Goal: Information Seeking & Learning: Check status

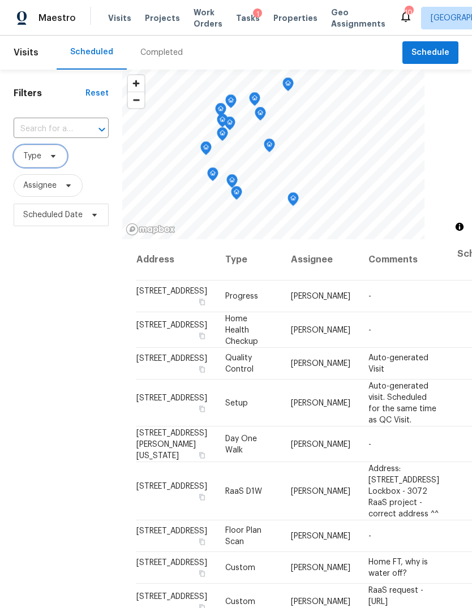
click at [41, 165] on span "Type" at bounding box center [41, 156] width 54 height 23
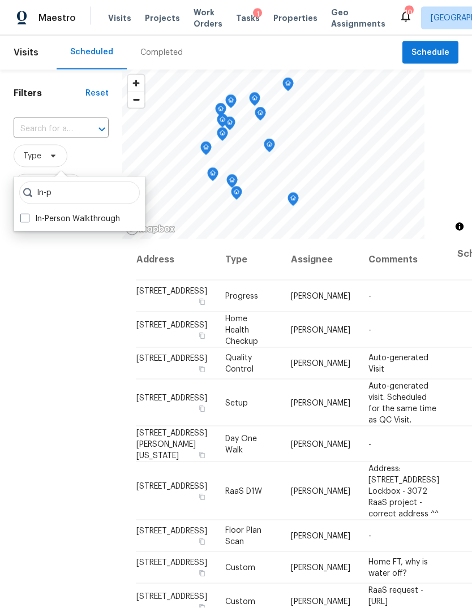
type input "In-p"
click at [63, 223] on label "In-Person Walkthrough" at bounding box center [70, 218] width 100 height 11
click at [28, 221] on input "In-Person Walkthrough" at bounding box center [23, 216] width 7 height 7
checkbox input "true"
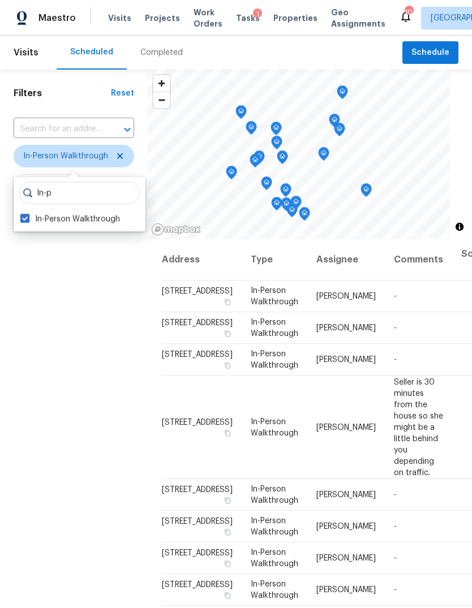
click at [57, 368] on div "Filters Reset ​ In-Person Walkthrough Assignee Scheduled Date" at bounding box center [74, 398] width 148 height 656
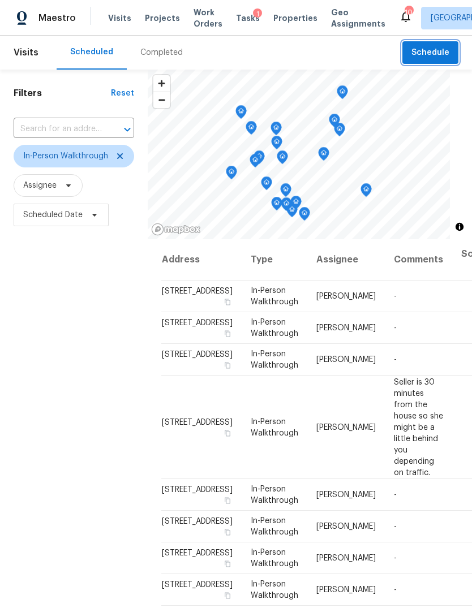
click at [423, 58] on span "Schedule" at bounding box center [430, 53] width 38 height 14
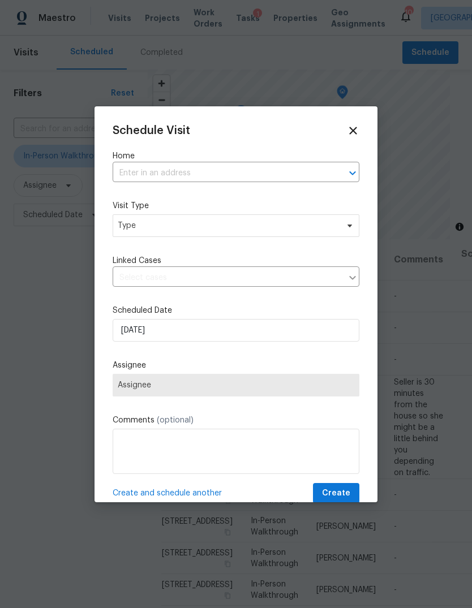
click at [436, 246] on div at bounding box center [236, 304] width 472 height 608
click at [344, 124] on div "Schedule Visit" at bounding box center [236, 130] width 247 height 12
click at [358, 129] on icon at bounding box center [353, 130] width 12 height 12
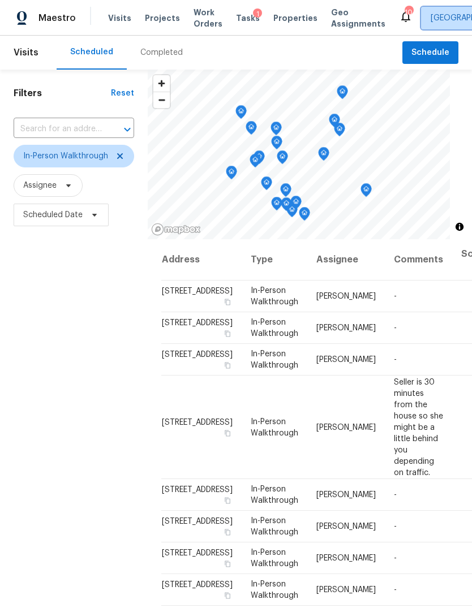
click at [435, 12] on span "Houston" at bounding box center [469, 17] width 78 height 11
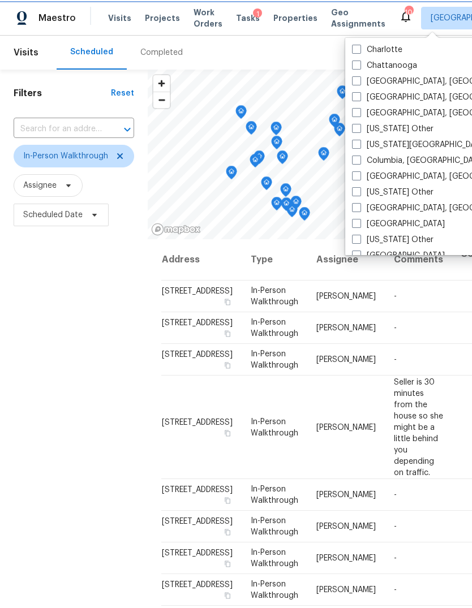
scroll to position [256, 0]
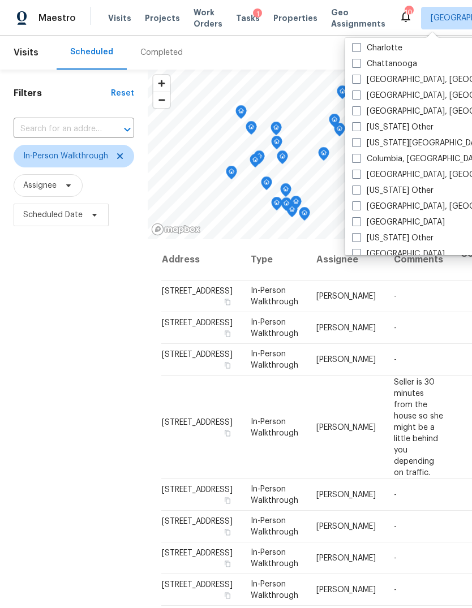
click at [412, 209] on label "[GEOGRAPHIC_DATA], [GEOGRAPHIC_DATA]" at bounding box center [439, 206] width 175 height 11
click at [359, 208] on input "[GEOGRAPHIC_DATA], [GEOGRAPHIC_DATA]" at bounding box center [355, 204] width 7 height 7
checkbox input "true"
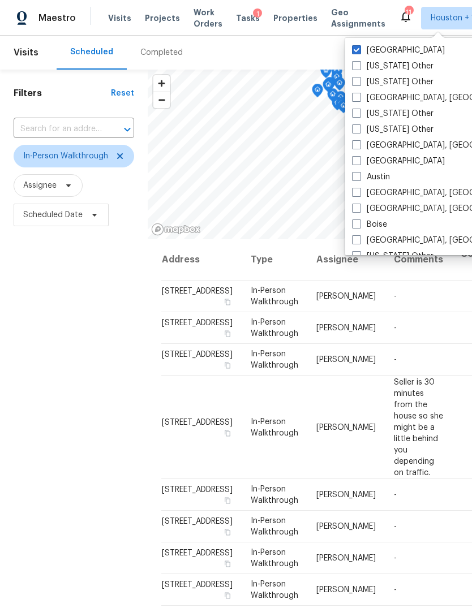
click at [372, 54] on label "Houston" at bounding box center [398, 50] width 93 height 11
click at [359, 52] on input "Houston" at bounding box center [355, 48] width 7 height 7
checkbox input "false"
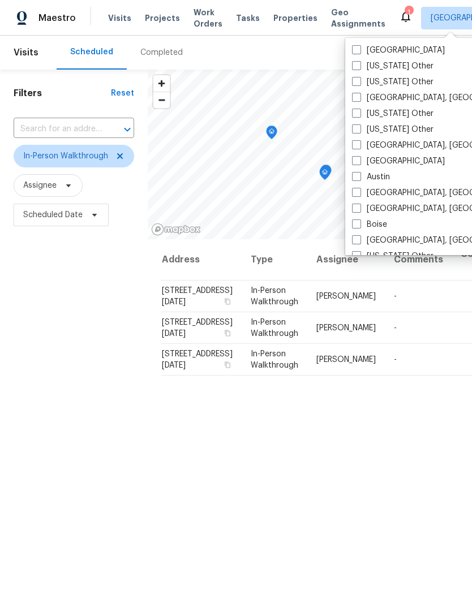
click at [300, 57] on div "Scheduled Completed" at bounding box center [230, 53] width 346 height 34
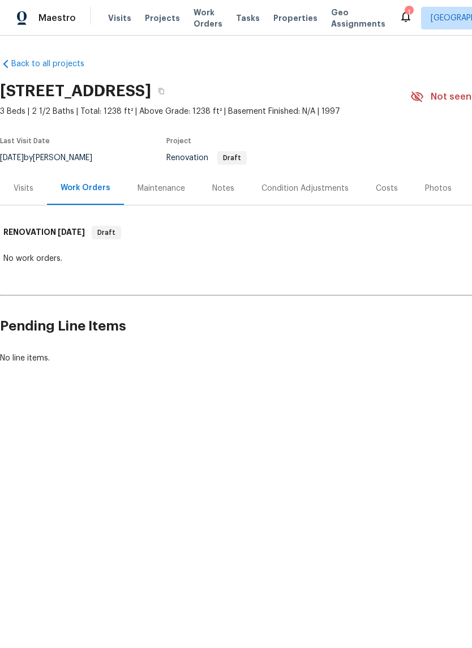
click at [21, 191] on div "Visits" at bounding box center [24, 188] width 20 height 11
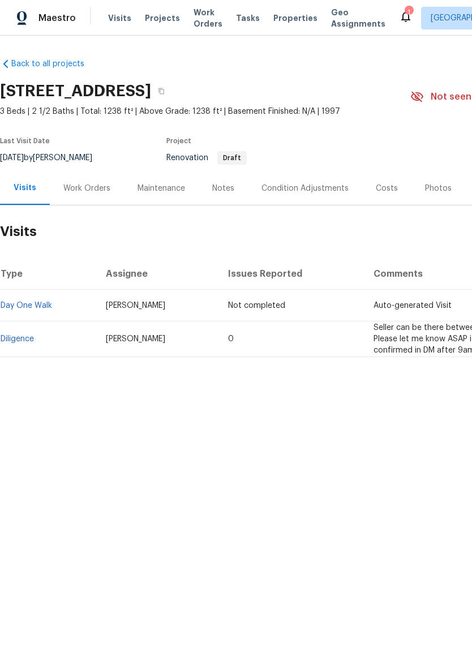
click at [23, 338] on link "Diligence" at bounding box center [17, 339] width 33 height 8
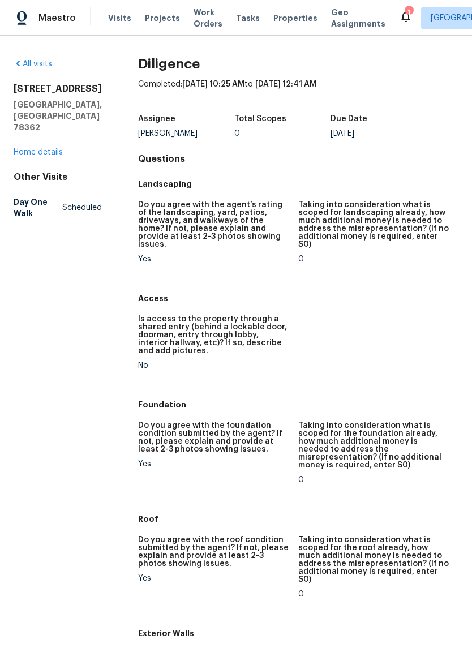
click at [417, 536] on h5 "Taking into consideration what is scoped for the roof already, how much additio…" at bounding box center [373, 560] width 151 height 48
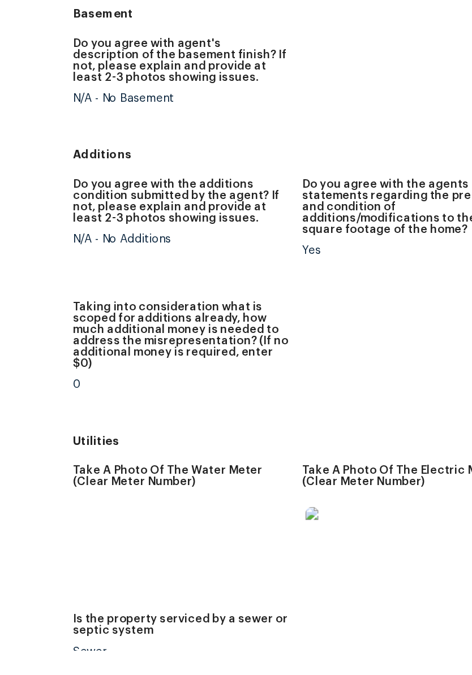
scroll to position [1495, 0]
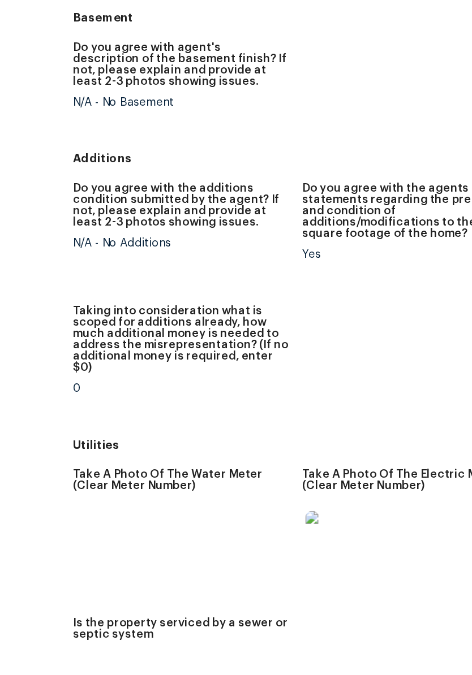
click at [300, 578] on img at bounding box center [318, 596] width 36 height 36
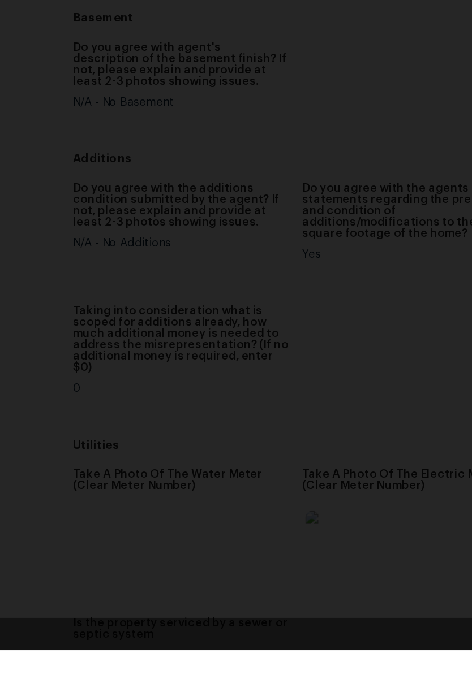
click at [299, 69] on img "Lightbox" at bounding box center [111, 337] width 375 height 537
click at [316, 67] on div "Lightbox" at bounding box center [236, 337] width 472 height 675
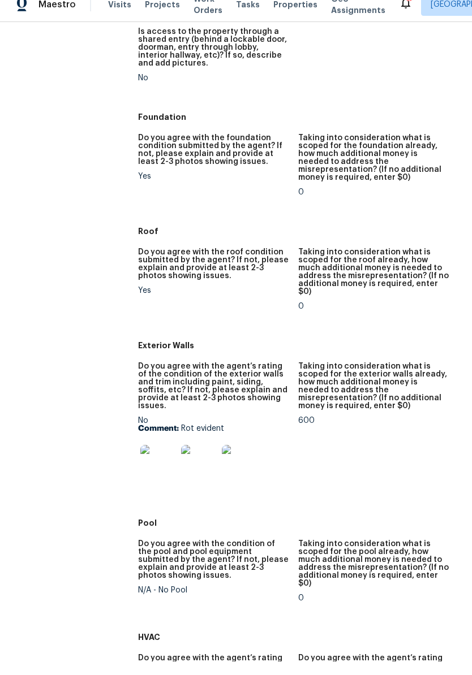
scroll to position [409, 0]
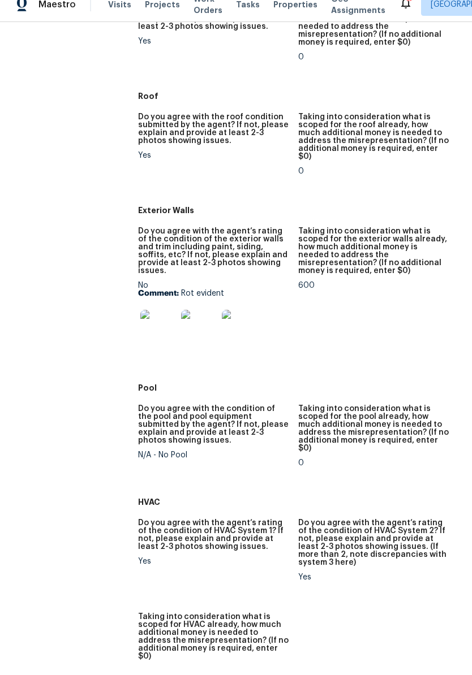
click at [159, 324] on img at bounding box center [158, 342] width 36 height 36
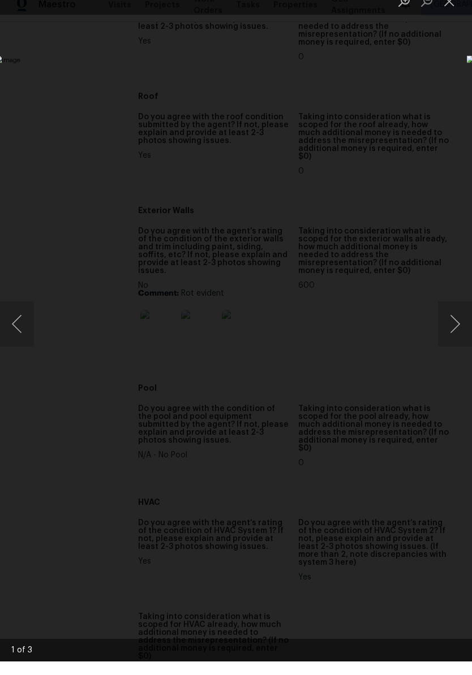
click at [456, 317] on button "Next image" at bounding box center [455, 337] width 34 height 45
click at [458, 315] on button "Next image" at bounding box center [455, 337] width 34 height 45
click at [455, 10] on button "Close lightbox" at bounding box center [449, 15] width 23 height 20
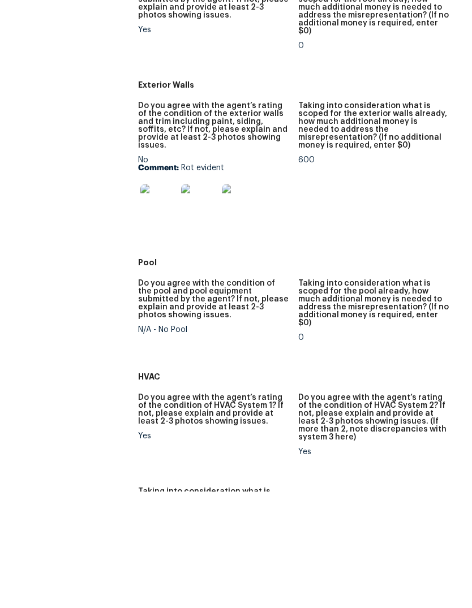
scroll to position [563, 0]
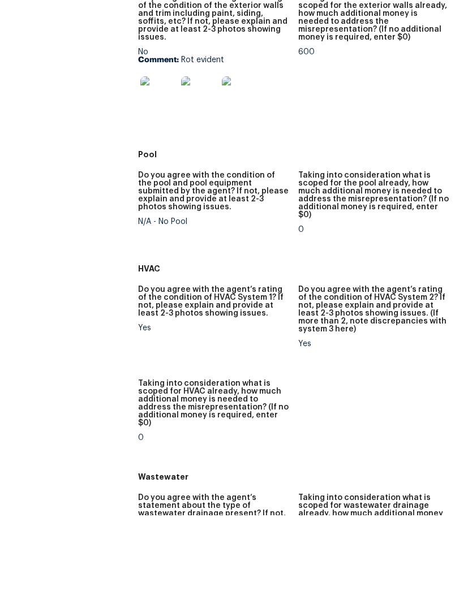
click at [417, 378] on figure "Do you agree with the agent’s rating of the condition of HVAC System 2? If not,…" at bounding box center [378, 418] width 160 height 80
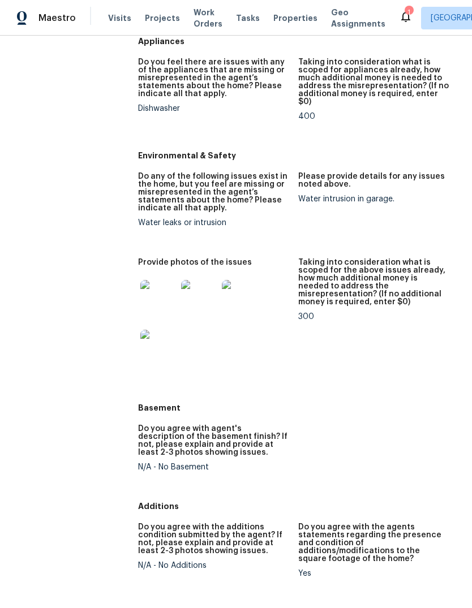
scroll to position [1304, 0]
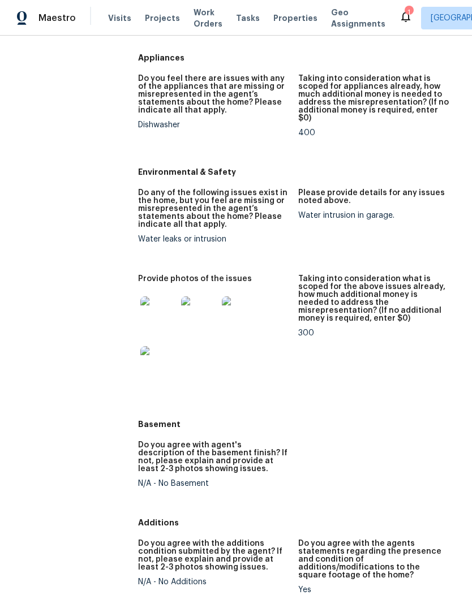
click at [140, 296] on img at bounding box center [158, 314] width 36 height 36
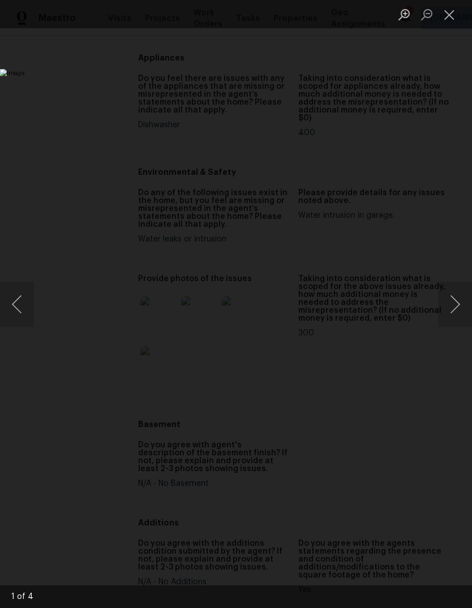
click at [462, 309] on button "Next image" at bounding box center [455, 304] width 34 height 45
click at [457, 297] on button "Next image" at bounding box center [455, 304] width 34 height 45
click at [452, 14] on button "Close lightbox" at bounding box center [449, 15] width 23 height 20
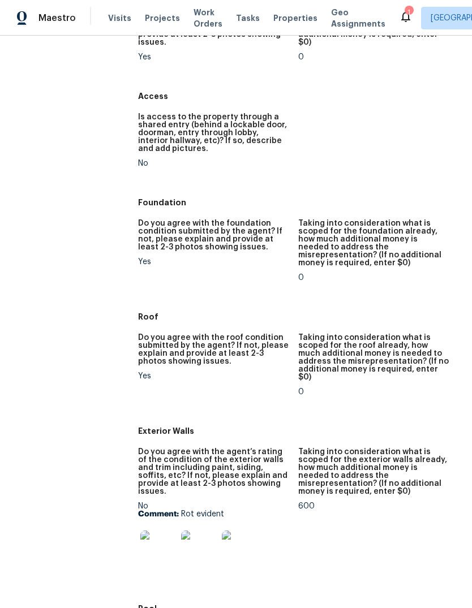
scroll to position [202, 0]
click at [140, 531] on img at bounding box center [158, 549] width 36 height 36
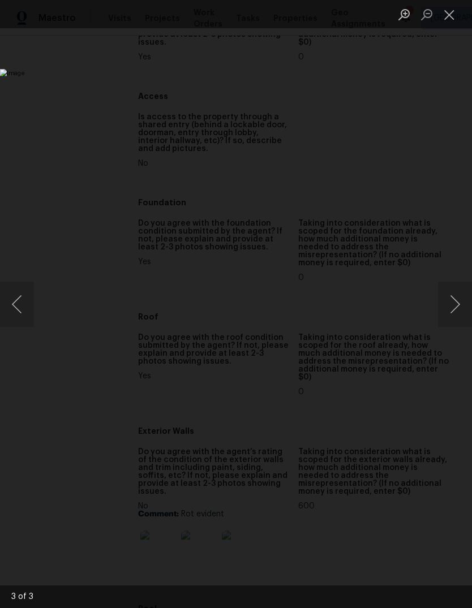
click at [456, 285] on button "Next image" at bounding box center [455, 304] width 34 height 45
click at [446, 21] on button "Close lightbox" at bounding box center [449, 15] width 23 height 20
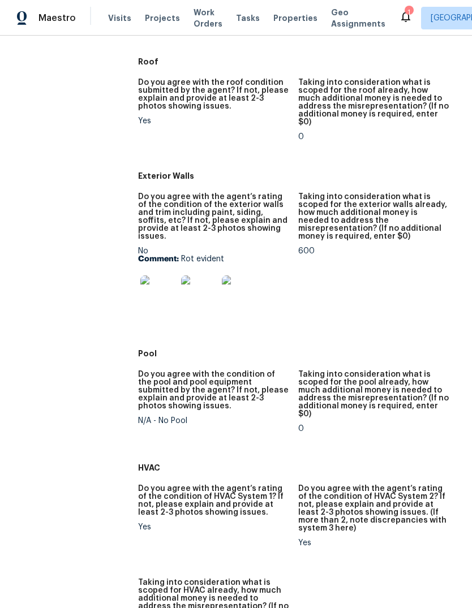
scroll to position [457, 0]
click at [163, 275] on img at bounding box center [158, 293] width 36 height 36
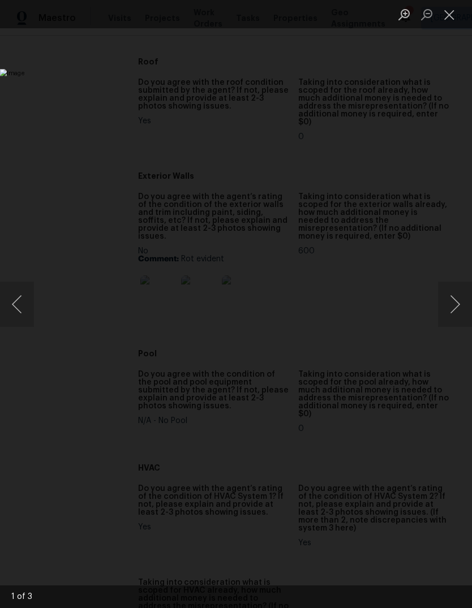
click at [455, 299] on button "Next image" at bounding box center [455, 304] width 34 height 45
click at [455, 17] on button "Close lightbox" at bounding box center [449, 15] width 23 height 20
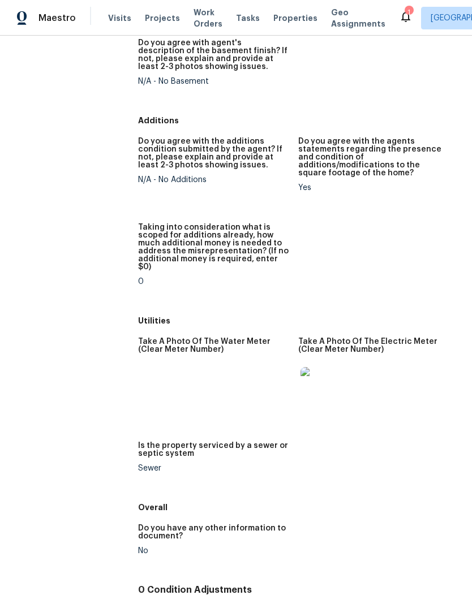
scroll to position [1705, 0]
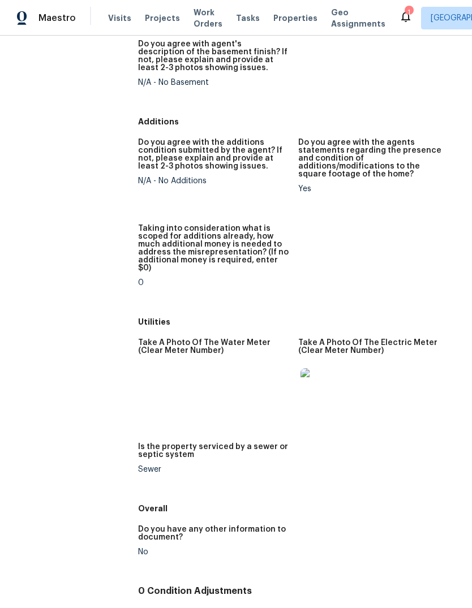
click at [313, 368] on img at bounding box center [318, 386] width 36 height 36
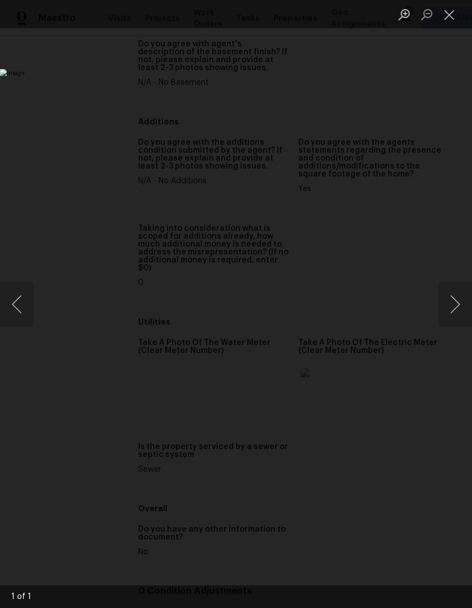
click at [449, 11] on button "Close lightbox" at bounding box center [449, 15] width 23 height 20
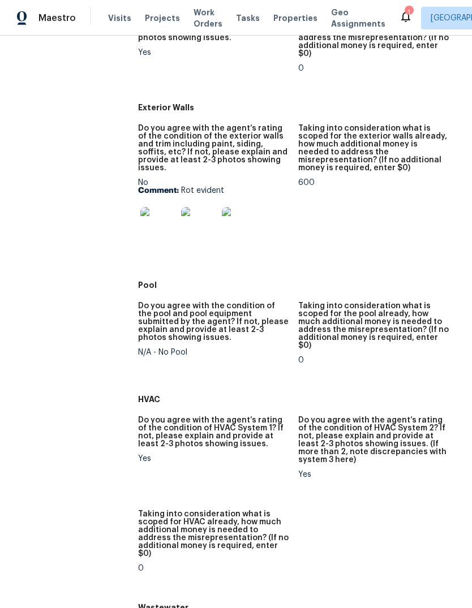
scroll to position [525, 0]
click at [151, 207] on img at bounding box center [158, 225] width 36 height 36
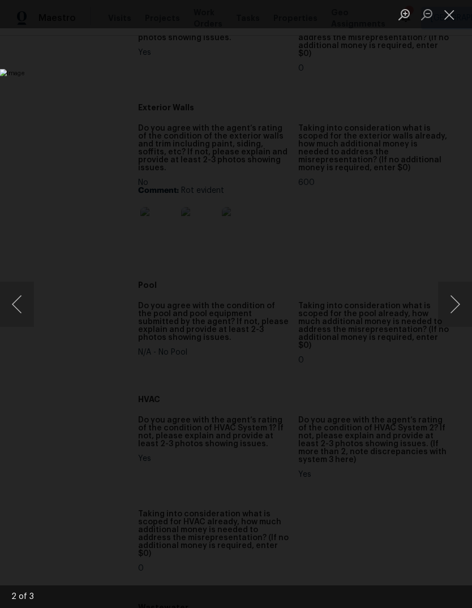
click at [447, 289] on button "Next image" at bounding box center [455, 304] width 34 height 45
click at [447, 288] on button "Next image" at bounding box center [455, 304] width 34 height 45
click at [454, 19] on button "Close lightbox" at bounding box center [449, 15] width 23 height 20
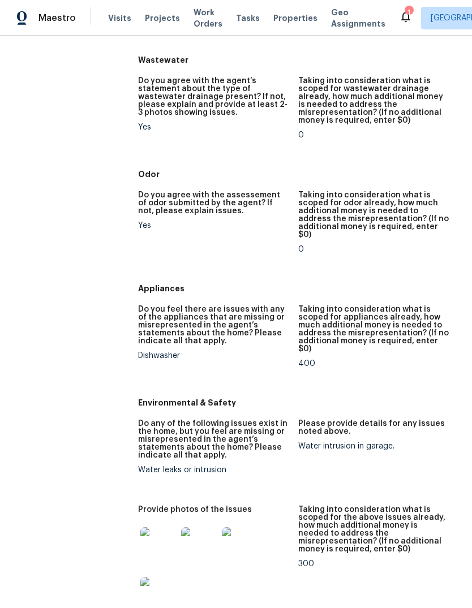
scroll to position [1073, 0]
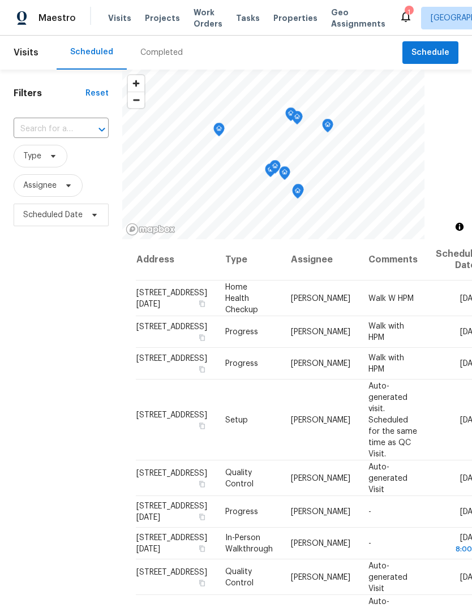
click at [152, 50] on div "Completed" at bounding box center [161, 52] width 42 height 11
click at [160, 54] on div "Completed" at bounding box center [161, 52] width 42 height 11
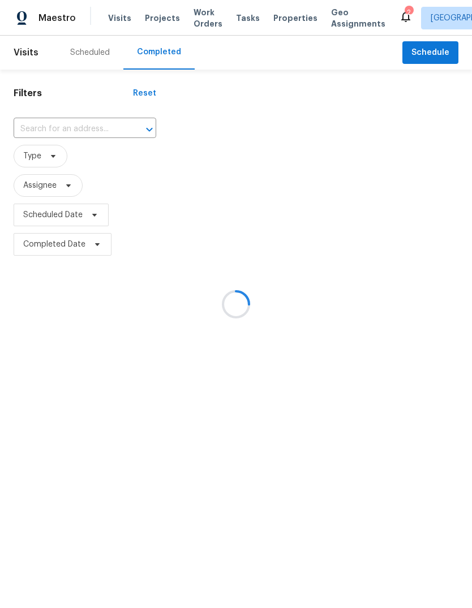
click at [151, 22] on span "Projects" at bounding box center [162, 17] width 35 height 11
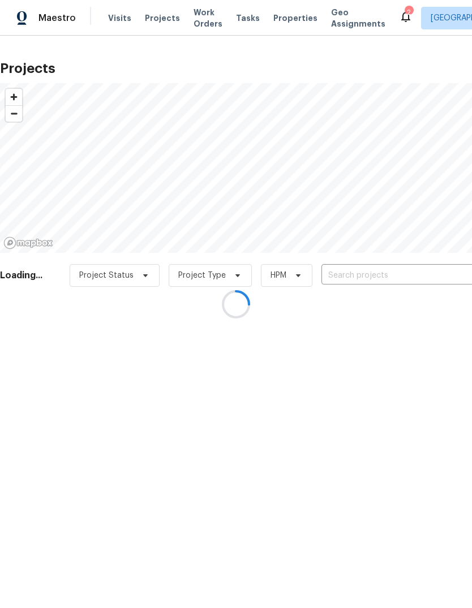
click at [151, 22] on div at bounding box center [236, 304] width 472 height 608
click at [389, 277] on div at bounding box center [236, 304] width 472 height 608
click at [418, 273] on div at bounding box center [236, 304] width 472 height 608
click at [419, 269] on div at bounding box center [236, 304] width 472 height 608
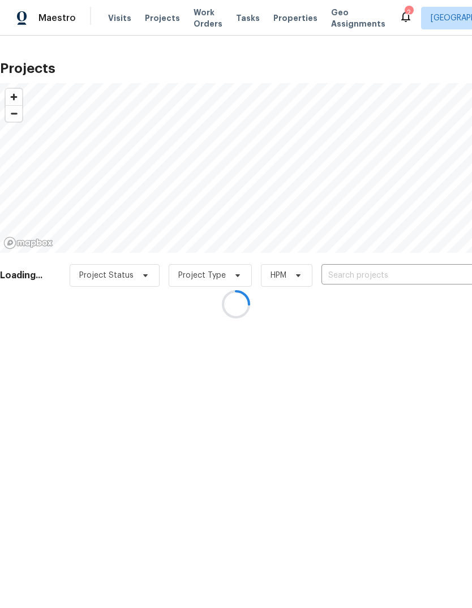
click at [424, 279] on input "text" at bounding box center [386, 276] width 130 height 18
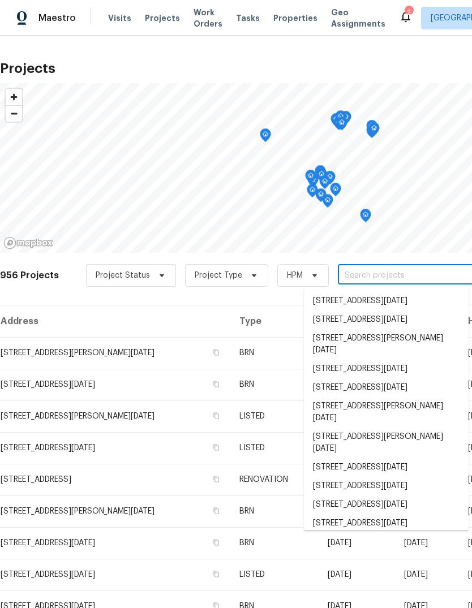
click at [424, 279] on input "text" at bounding box center [403, 276] width 130 height 18
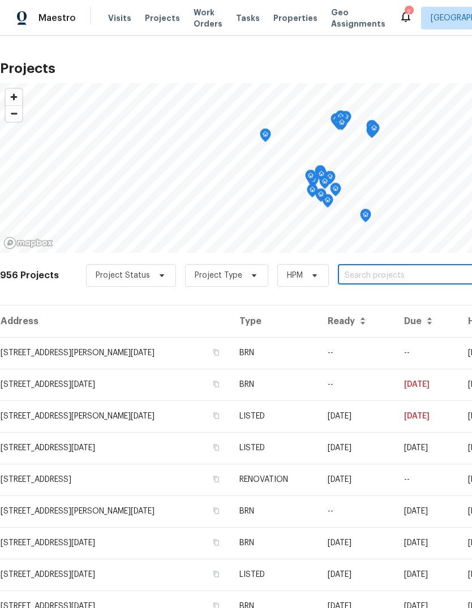
click at [403, 283] on input "text" at bounding box center [403, 276] width 130 height 18
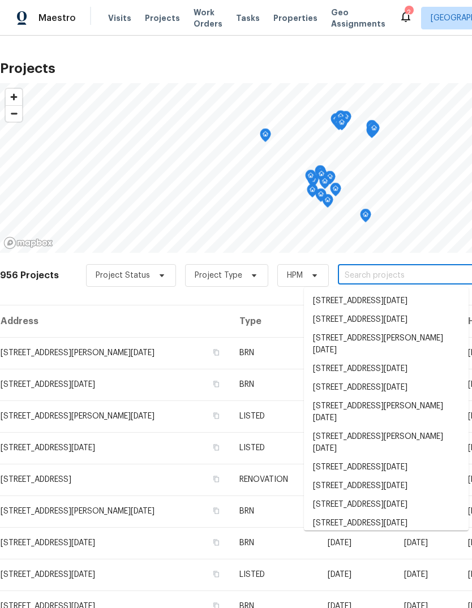
paste input "[STREET_ADDRESS]"
type input "[STREET_ADDRESS]"
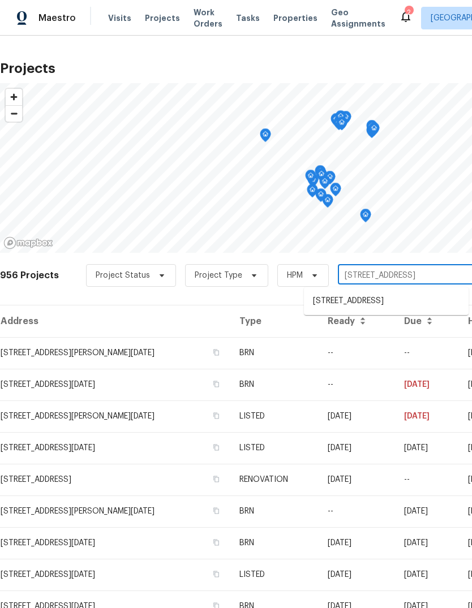
click at [426, 308] on li "[STREET_ADDRESS]" at bounding box center [386, 301] width 165 height 19
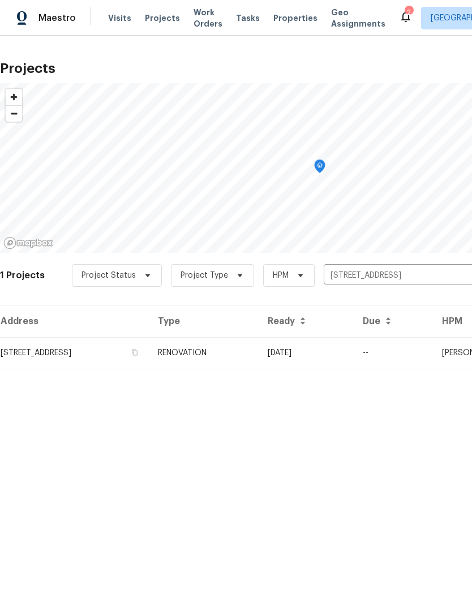
click at [149, 365] on td "[STREET_ADDRESS]" at bounding box center [74, 353] width 149 height 32
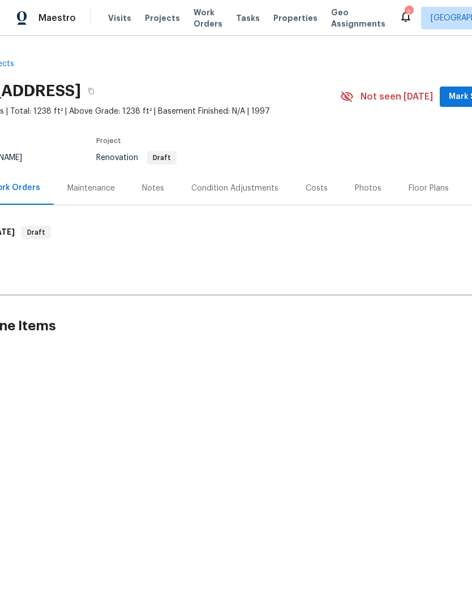
scroll to position [0, 71]
click at [248, 191] on div "Condition Adjustments" at bounding box center [234, 188] width 87 height 11
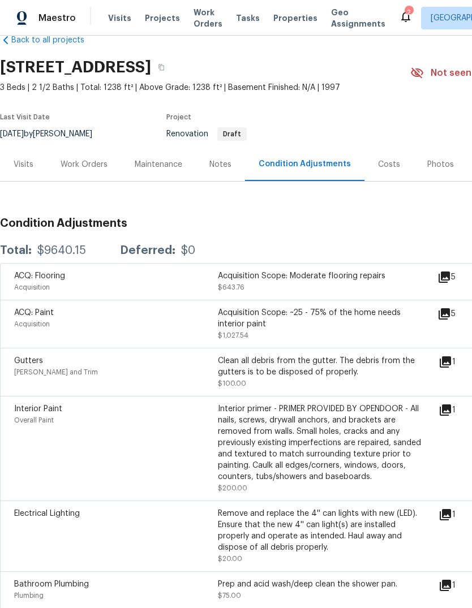
scroll to position [24, 0]
click at [98, 165] on div "Work Orders" at bounding box center [84, 163] width 47 height 11
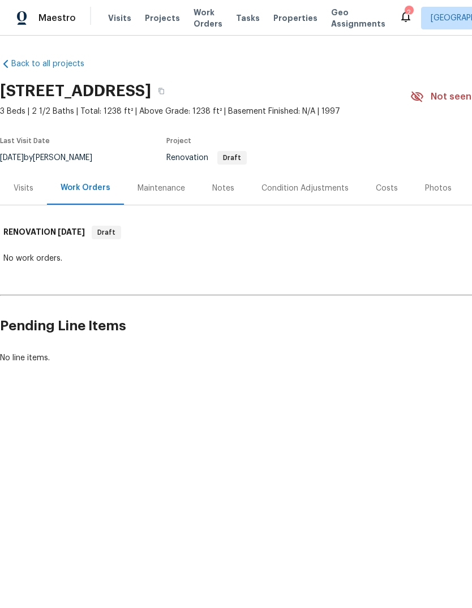
click at [229, 187] on div "Notes" at bounding box center [223, 188] width 22 height 11
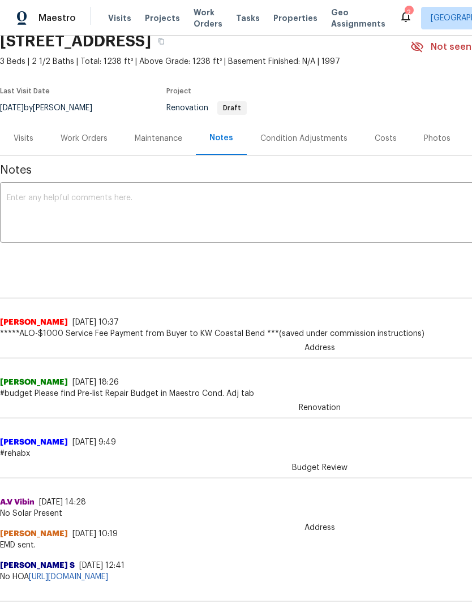
scroll to position [49, 0]
click at [318, 146] on div "Condition Adjustments" at bounding box center [304, 138] width 114 height 33
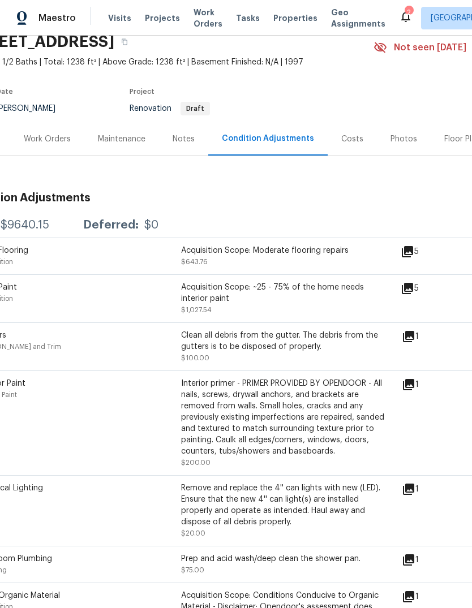
scroll to position [49, 48]
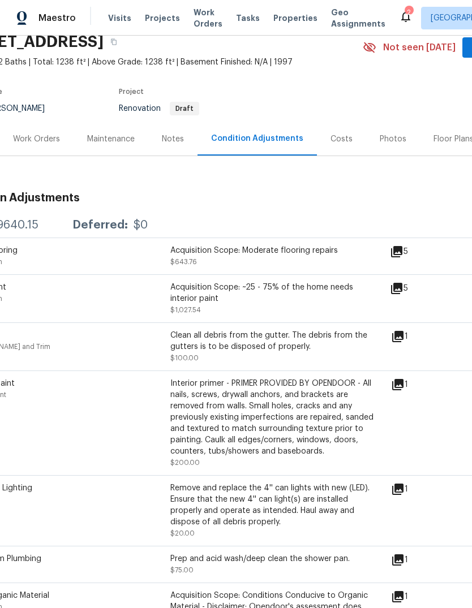
click at [330, 137] on div "Costs" at bounding box center [341, 138] width 22 height 11
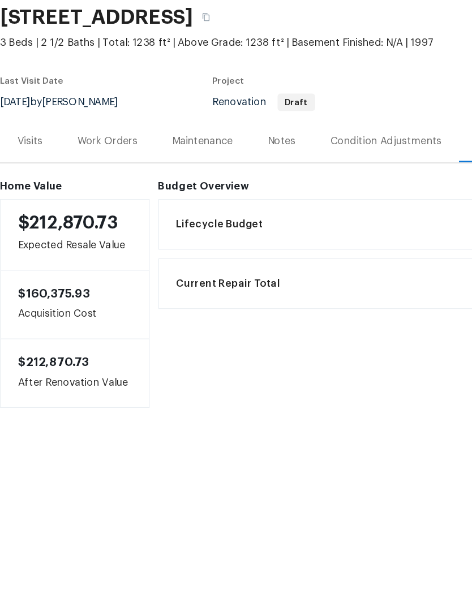
click at [333, 241] on div "Lifecycle Budget $9,640.15" at bounding box center [381, 253] width 501 height 25
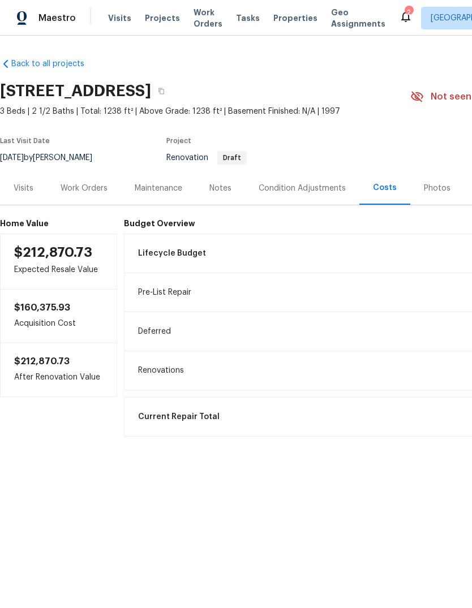
click at [27, 190] on div "Visits" at bounding box center [24, 188] width 20 height 11
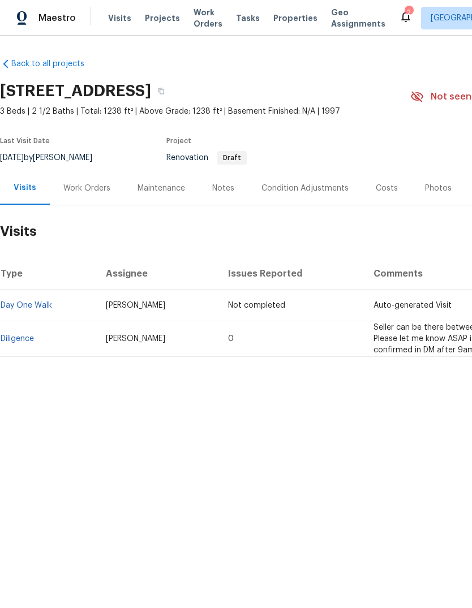
click at [15, 339] on link "Diligence" at bounding box center [17, 339] width 33 height 8
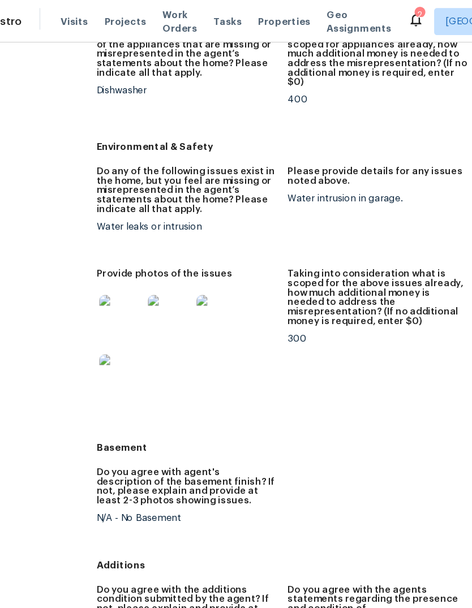
scroll to position [1220, 0]
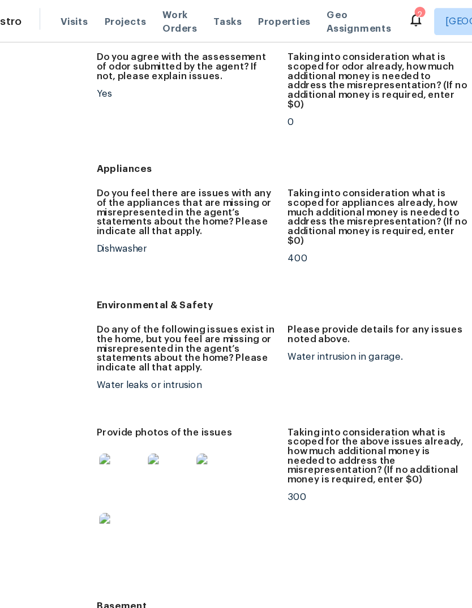
click at [140, 380] on img at bounding box center [158, 398] width 36 height 36
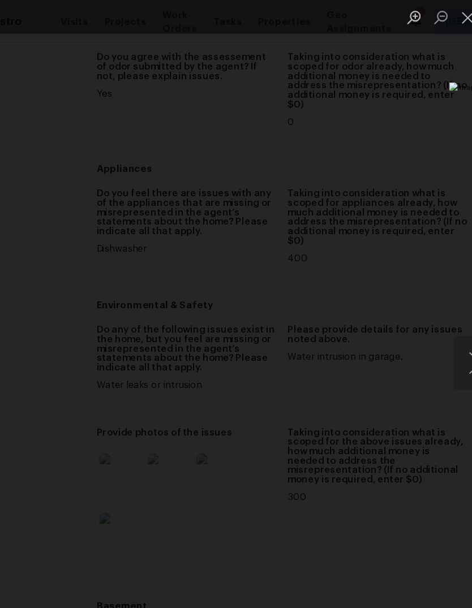
click at [96, 308] on img "Lightbox" at bounding box center [144, 304] width 365 height 470
click at [438, 295] on button "Next image" at bounding box center [455, 304] width 34 height 45
click at [380, 292] on div "Lightbox" at bounding box center [236, 304] width 472 height 608
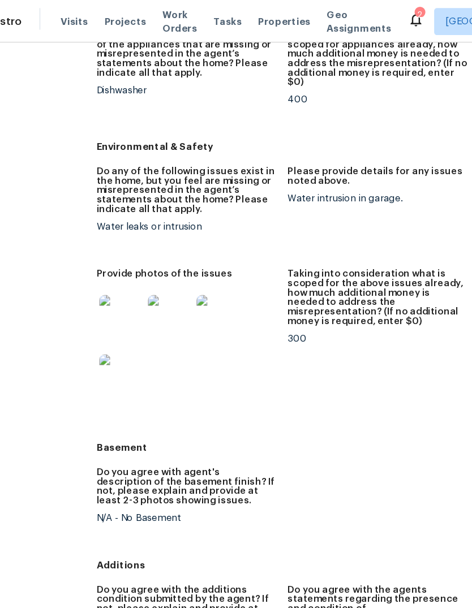
scroll to position [1155, 0]
